Goal: Task Accomplishment & Management: Use online tool/utility

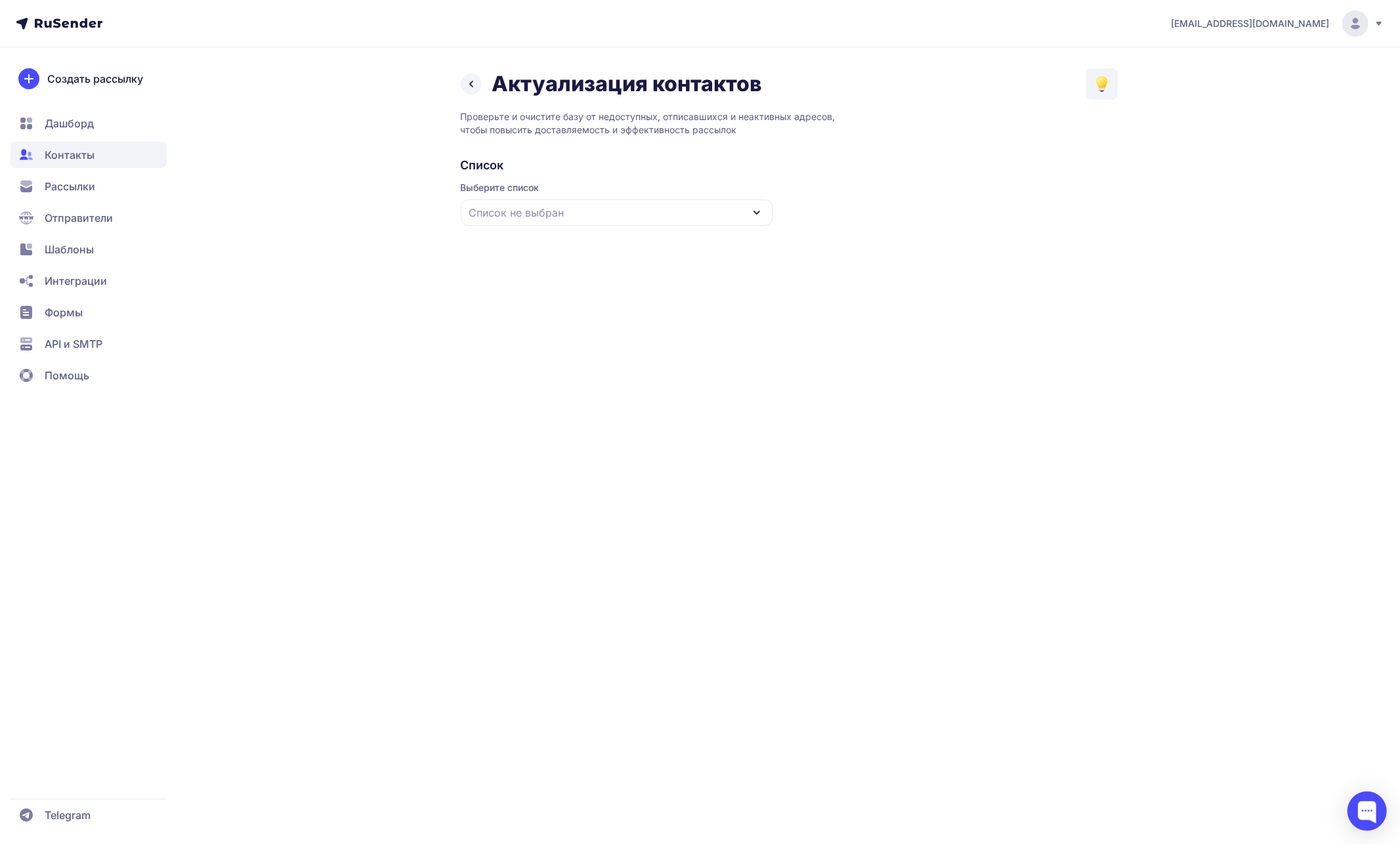
click at [573, 220] on div "Список не выбран" at bounding box center [617, 212] width 313 height 26
click at [551, 290] on div "ЯНД Список #7" at bounding box center [617, 293] width 296 height 31
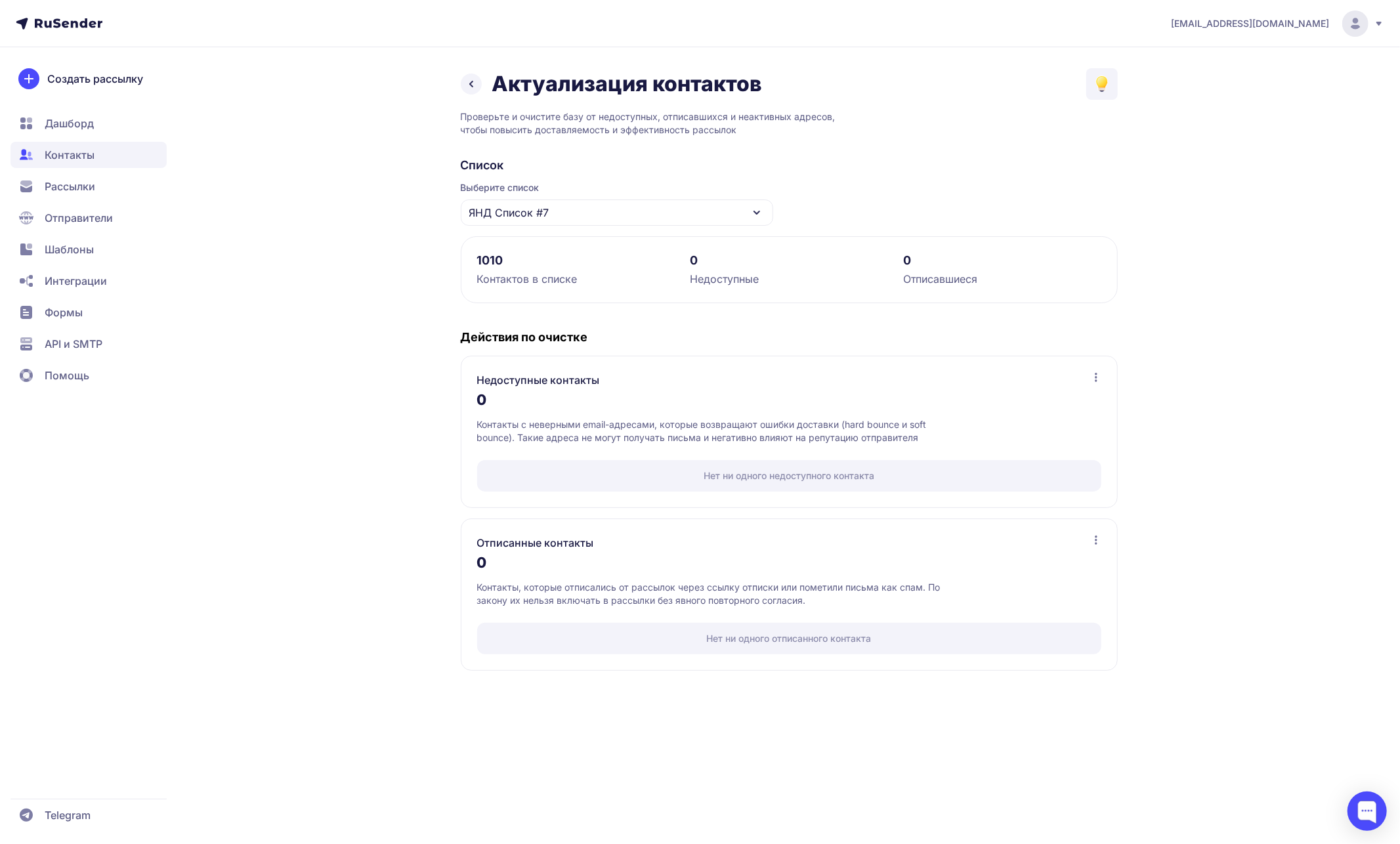
click at [584, 207] on div "ЯНД Список #7" at bounding box center [617, 212] width 313 height 26
click at [551, 333] on div "ЯНД Список #6" at bounding box center [617, 324] width 296 height 31
click at [631, 476] on div "Нет ни одного недоступного контакта" at bounding box center [789, 475] width 624 height 31
click at [615, 641] on div "Нет ни одного отписанного контакта" at bounding box center [789, 637] width 624 height 31
click at [1093, 378] on icon at bounding box center [1096, 377] width 10 height 10
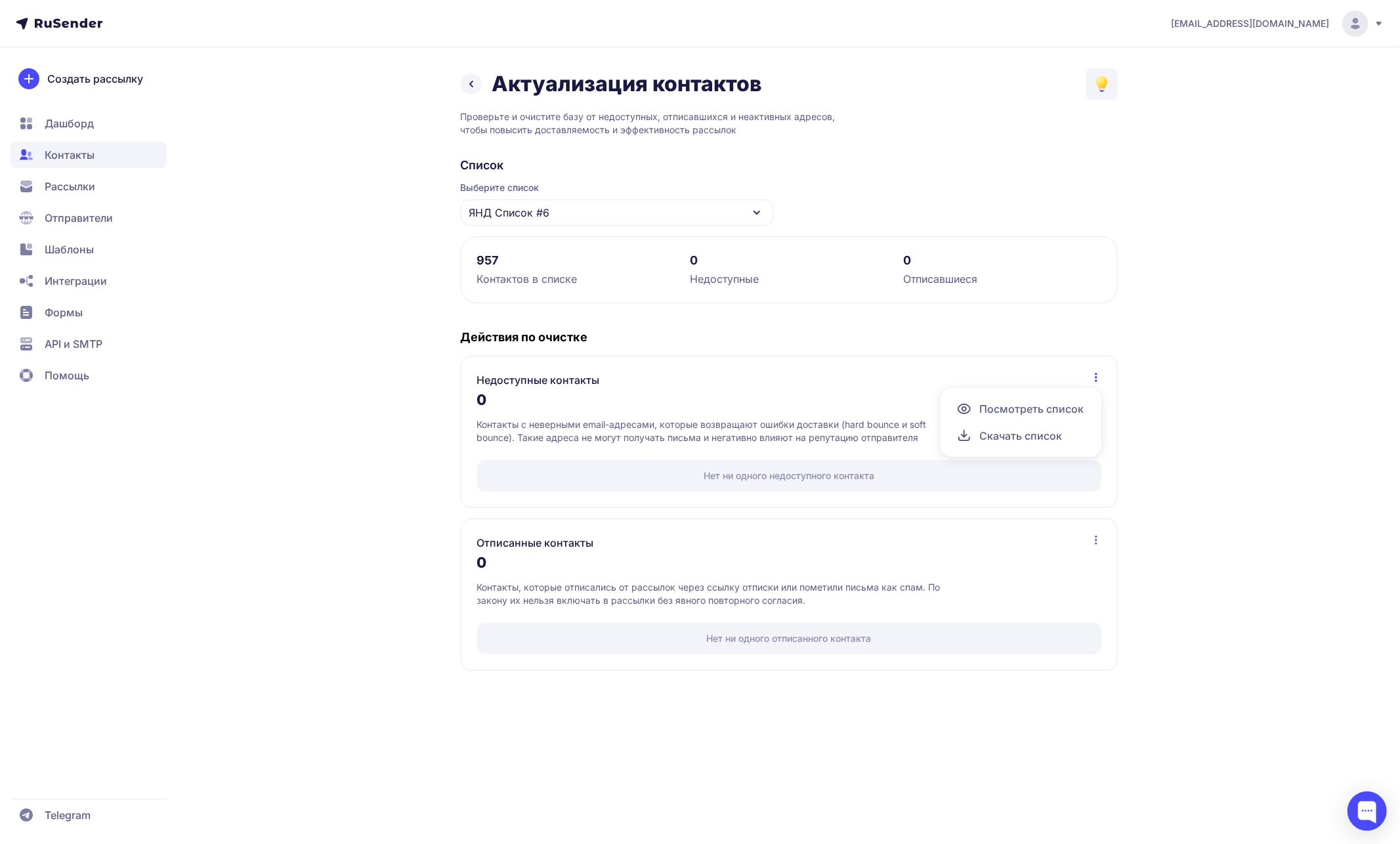
click at [1206, 482] on div "[EMAIL_ADDRESS][DOMAIN_NAME] Актуализация контактов Проверьте и очистите базу о…" at bounding box center [700, 422] width 1400 height 844
click at [674, 215] on div "ЯНД Список #6" at bounding box center [617, 212] width 313 height 26
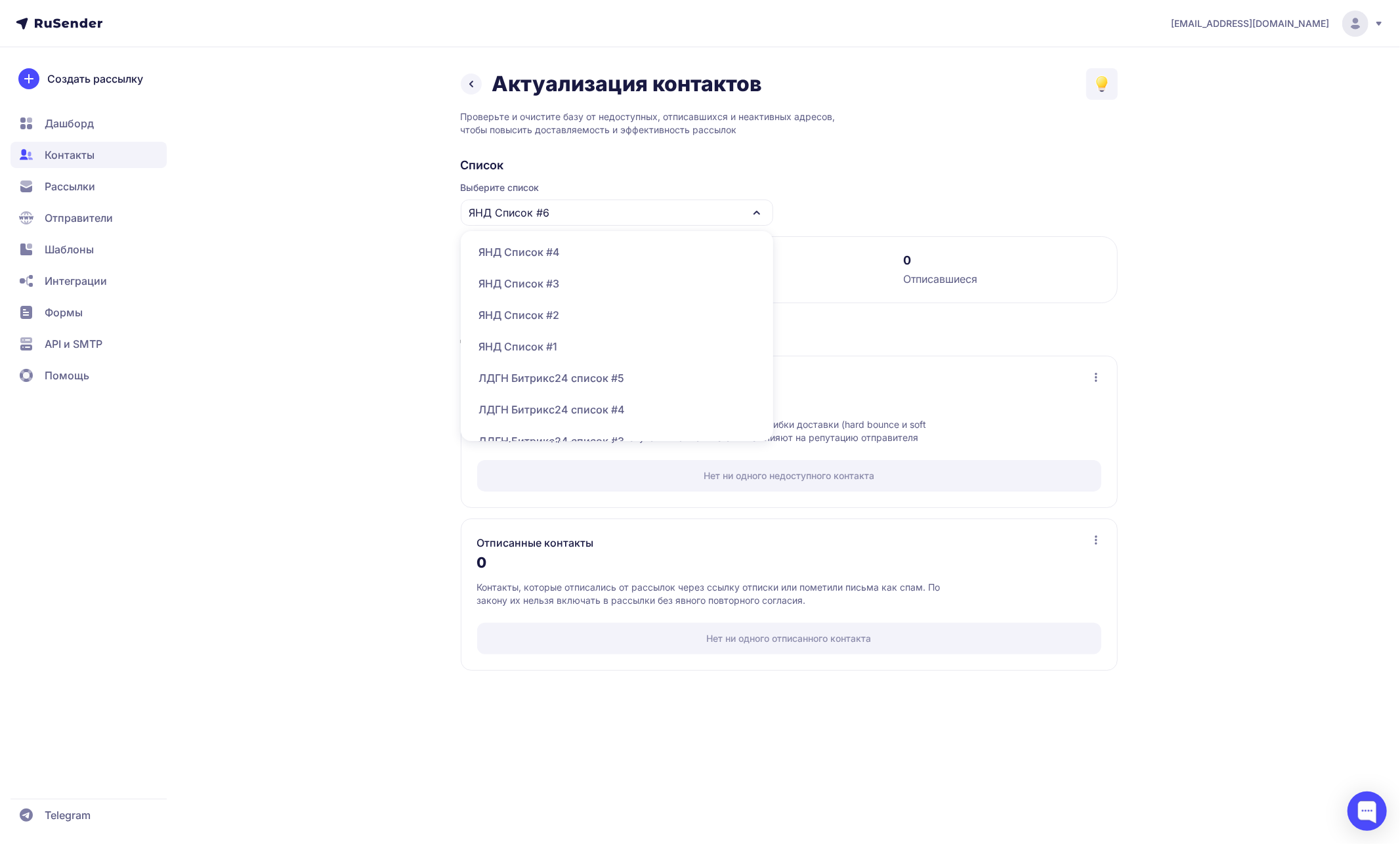
scroll to position [138, 0]
click at [557, 347] on div "ЯНД Список #1" at bounding box center [617, 344] width 296 height 31
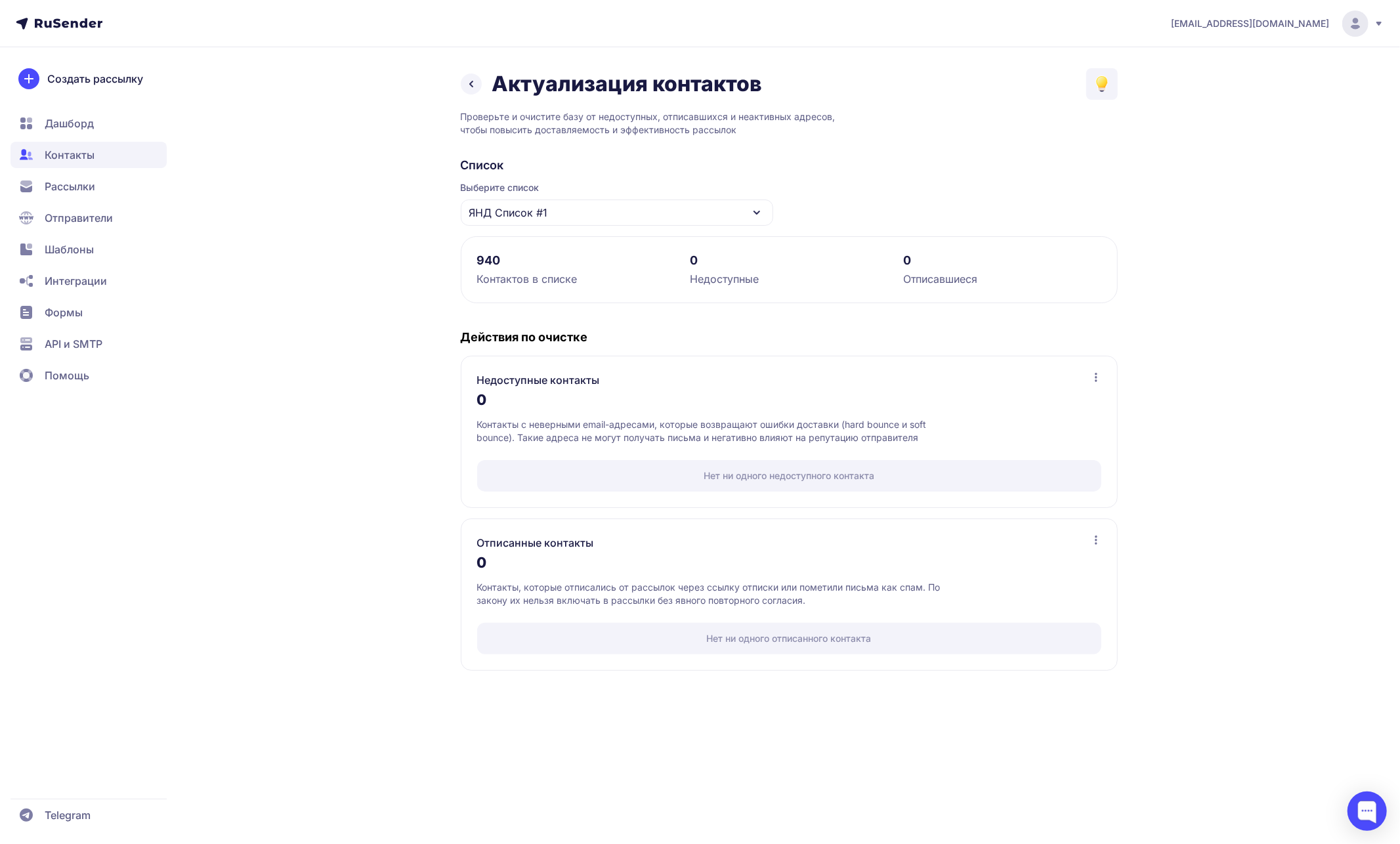
click at [600, 207] on div "ЯНД Список #1" at bounding box center [617, 212] width 313 height 26
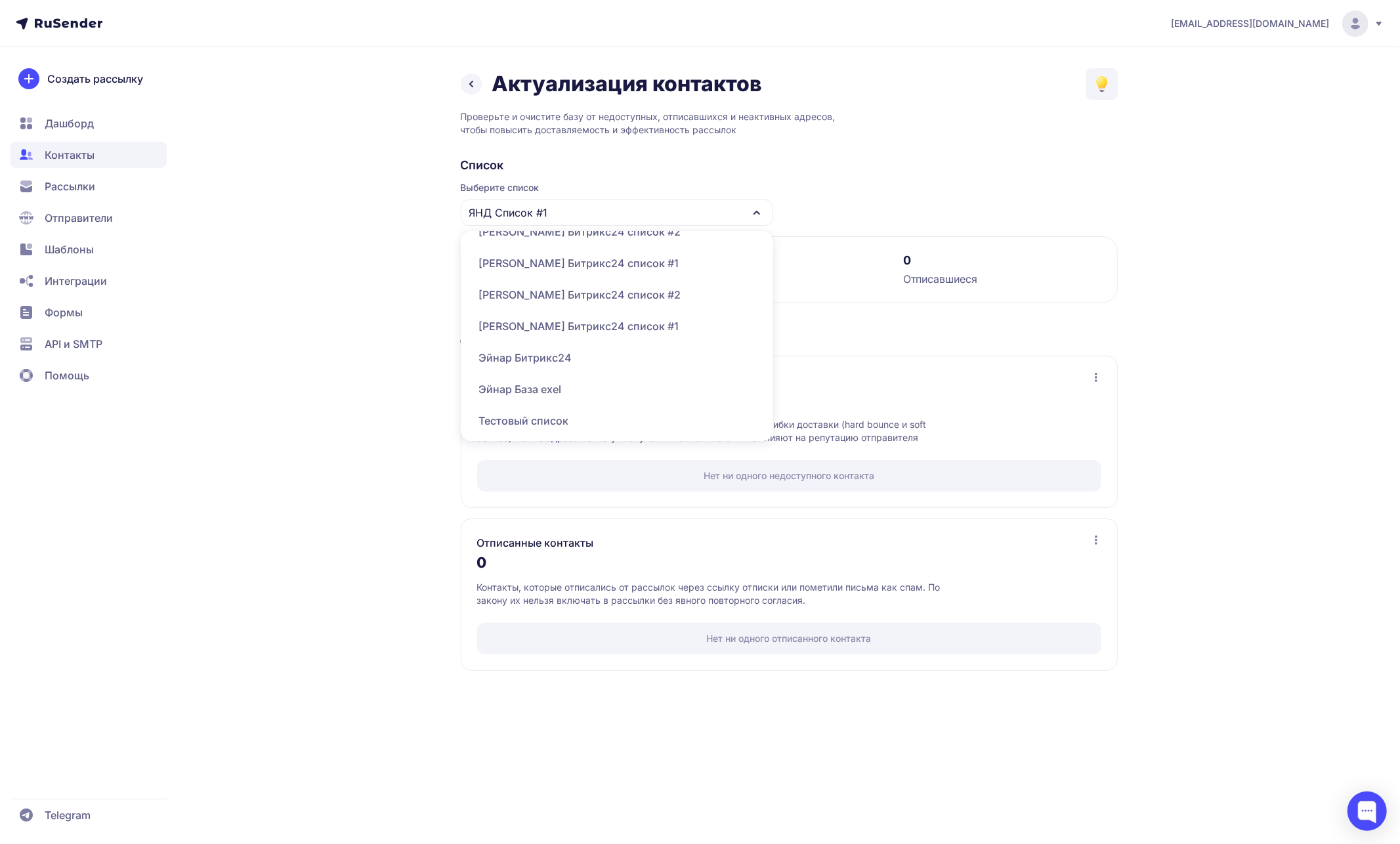
click at [553, 356] on div "Эйнар Битрикс24" at bounding box center [617, 357] width 296 height 31
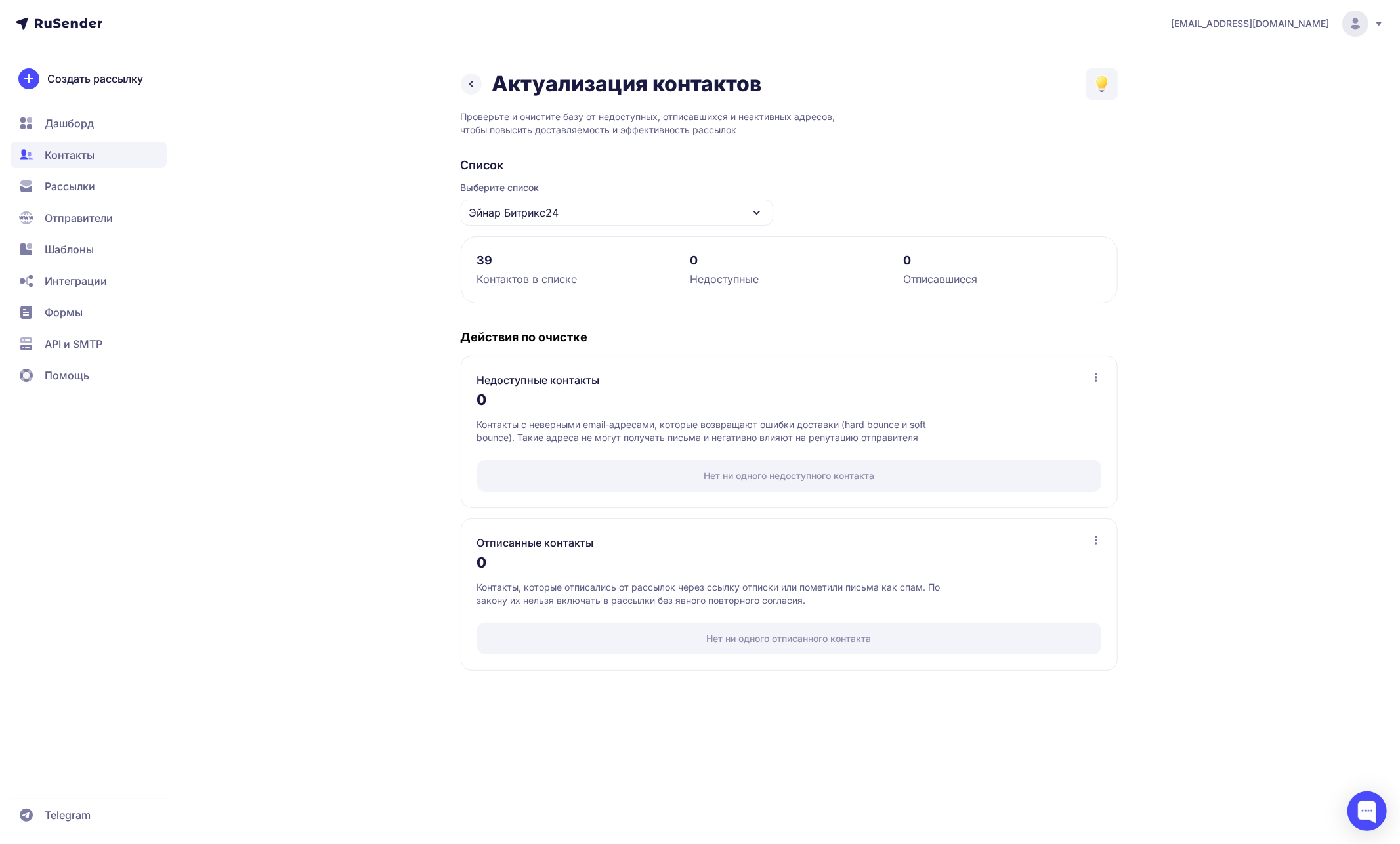
click at [580, 210] on div "Эйнар Битрикс24" at bounding box center [617, 212] width 313 height 26
click at [556, 297] on div "ЯНД Список #7" at bounding box center [617, 293] width 296 height 31
click at [578, 200] on div "ЯНД Список #7" at bounding box center [617, 212] width 313 height 26
click at [554, 312] on div "ЯНД Список #4" at bounding box center [617, 301] width 296 height 31
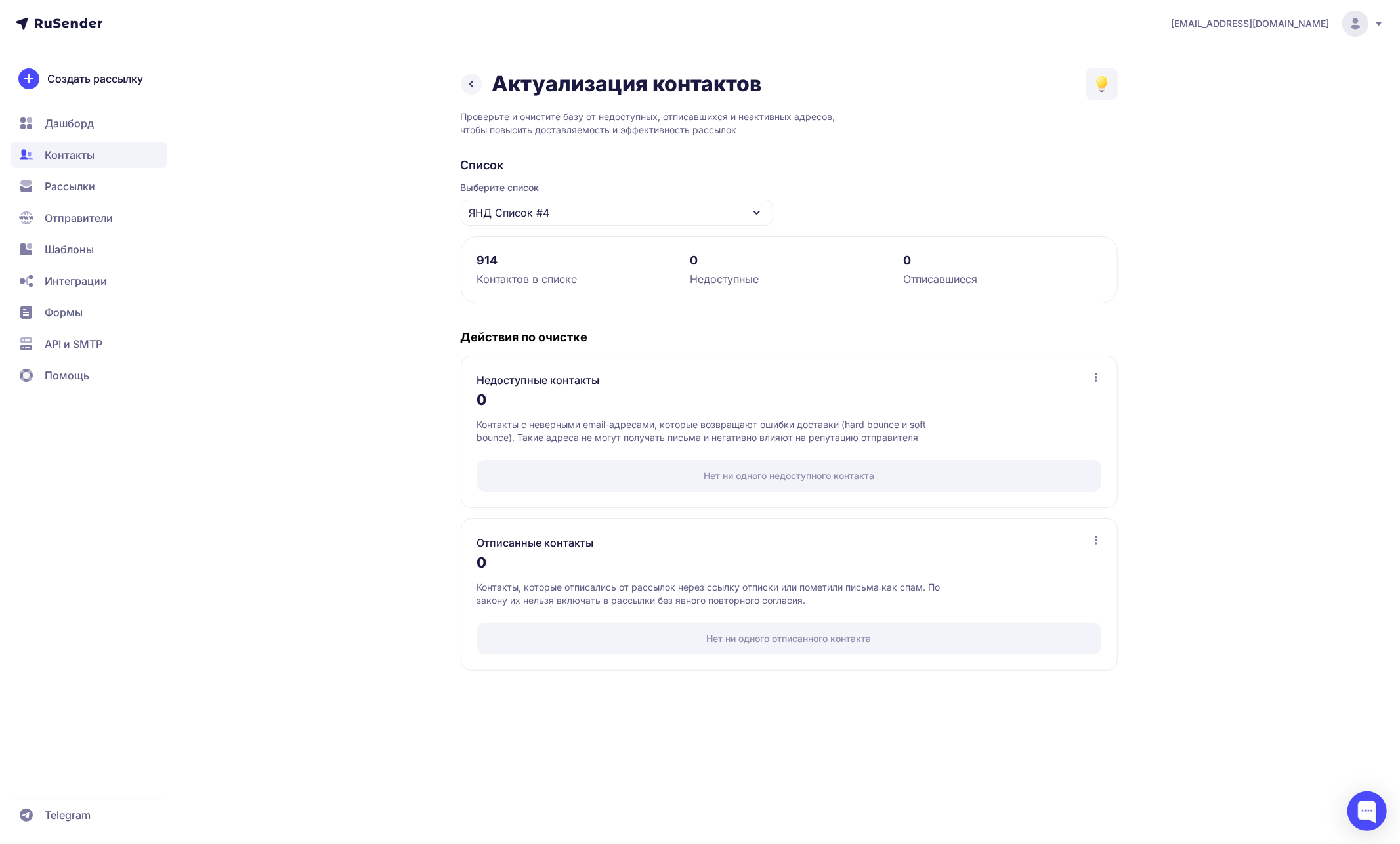
click at [121, 150] on span "Контакты" at bounding box center [88, 154] width 156 height 26
